Goal: Task Accomplishment & Management: Complete application form

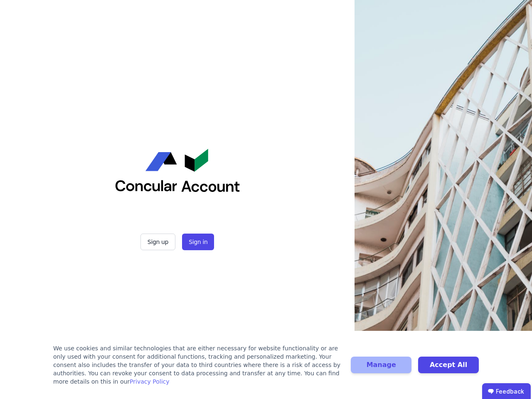
click at [266, 200] on div "Sign up Sign in" at bounding box center [178, 199] width 208 height 399
click at [159, 242] on button "Sign up" at bounding box center [158, 242] width 35 height 17
click at [197, 242] on button "Sign in" at bounding box center [198, 242] width 32 height 17
click at [266, 369] on div "We use cookies and similar technologies that are either necessary for website f…" at bounding box center [197, 365] width 288 height 42
click at [381, 369] on button "Manage" at bounding box center [381, 365] width 61 height 17
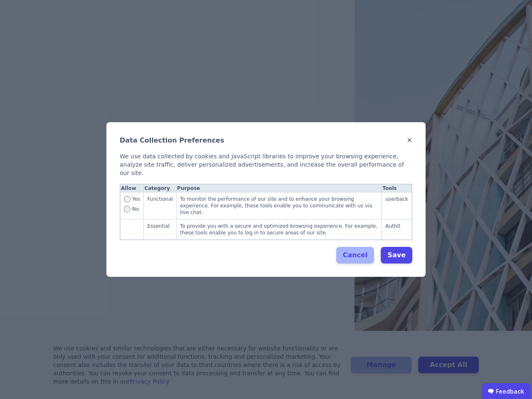
click at [449, 369] on div "Data Collection Preferences ✕ We use data collected by cookies and JavaScript l…" at bounding box center [266, 199] width 532 height 399
click at [507, 391] on ubdiv "Feedback" at bounding box center [506, 391] width 49 height 17
